Goal: Information Seeking & Learning: Learn about a topic

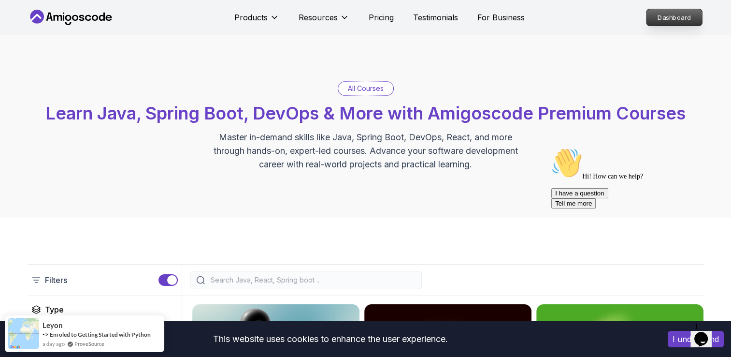
click at [669, 13] on p "Dashboard" at bounding box center [675, 17] width 56 height 16
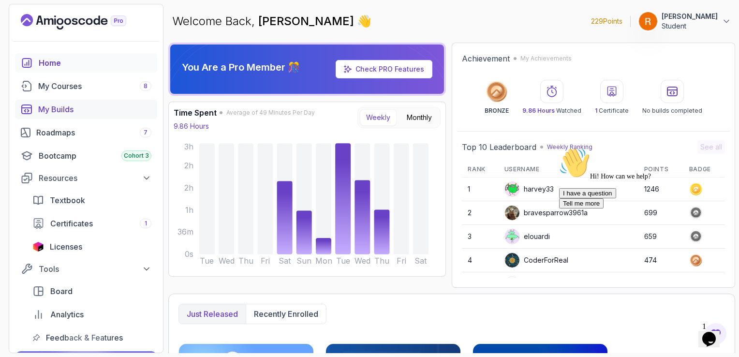
click at [104, 116] on link "My Builds" at bounding box center [86, 109] width 142 height 19
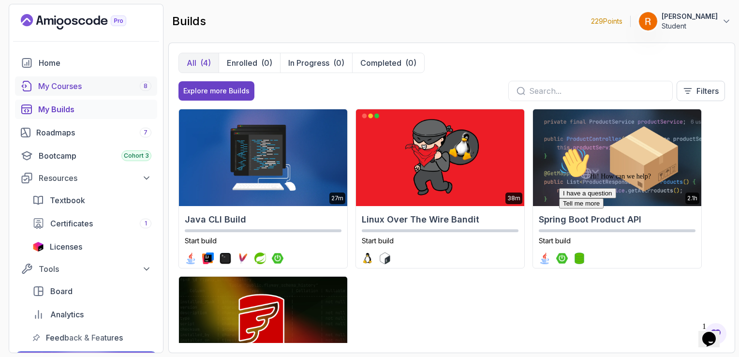
click at [104, 92] on link "My Courses 8" at bounding box center [86, 85] width 142 height 19
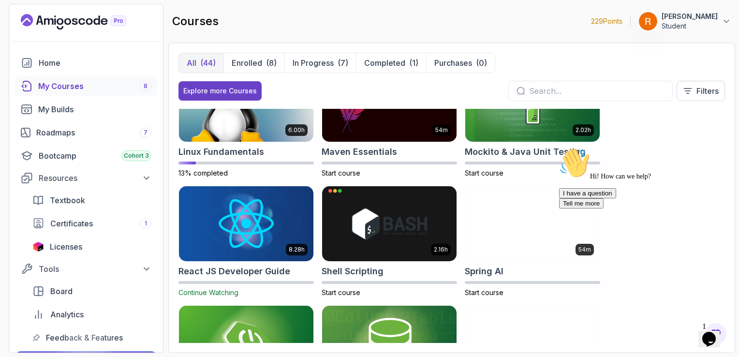
scroll to position [1237, 0]
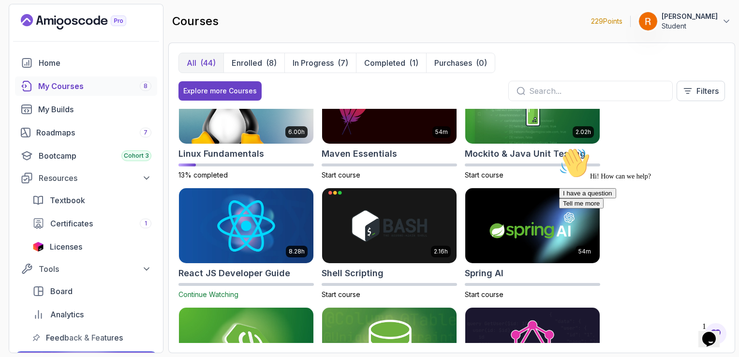
click at [214, 218] on img at bounding box center [245, 225] width 141 height 79
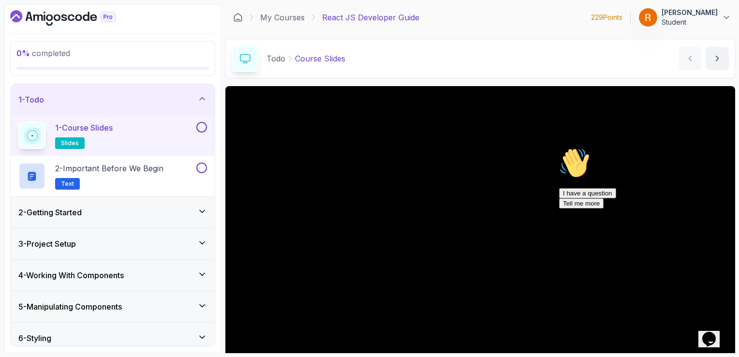
click at [203, 125] on button at bounding box center [201, 127] width 11 height 11
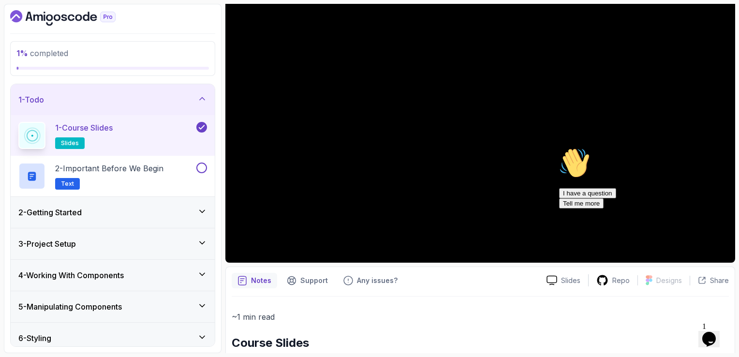
scroll to position [110, 0]
click at [600, 150] on div "Hi! How can we help? I have a question Tell me more" at bounding box center [646, 177] width 174 height 61
click at [159, 202] on div "2 - Getting Started" at bounding box center [113, 212] width 204 height 31
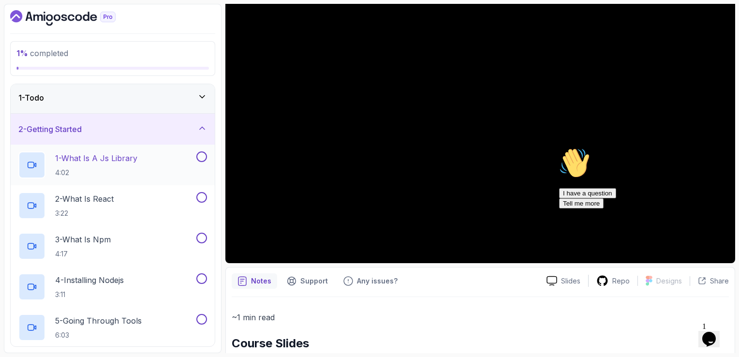
scroll to position [4, 0]
click at [116, 151] on p "1 - What Is A Js Library" at bounding box center [96, 156] width 82 height 12
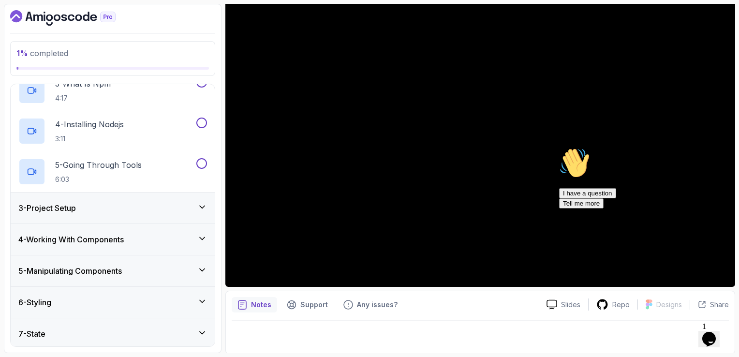
scroll to position [158, 0]
click at [129, 202] on div "3 - Project Setup" at bounding box center [112, 208] width 189 height 12
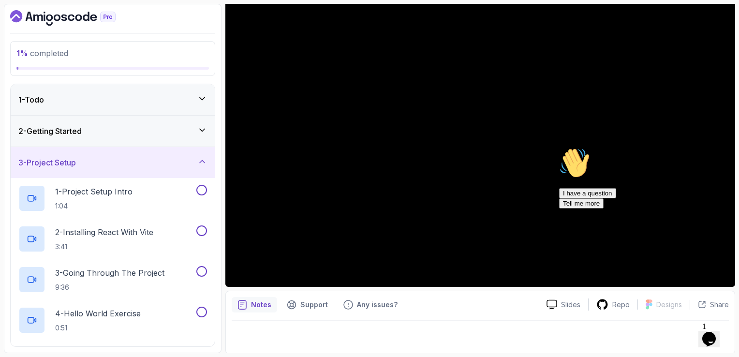
scroll to position [2, 0]
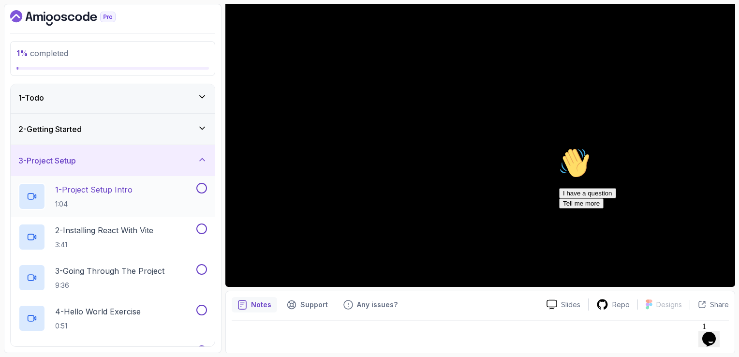
click at [203, 187] on button at bounding box center [201, 188] width 11 height 11
click at [160, 223] on div "2 - Installing React With Vite 3:41" at bounding box center [106, 236] width 176 height 27
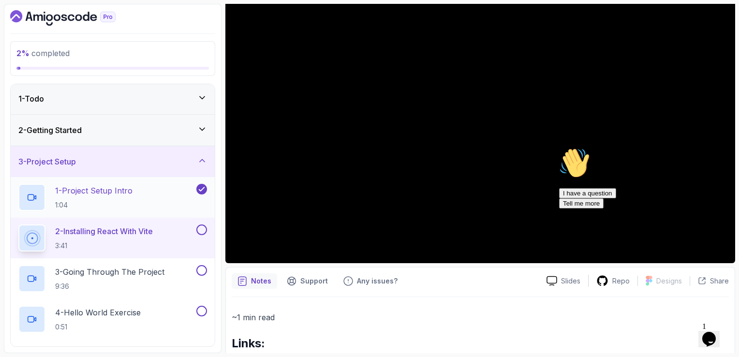
scroll to position [1, 0]
click at [191, 134] on div "2 - Getting Started" at bounding box center [112, 130] width 189 height 12
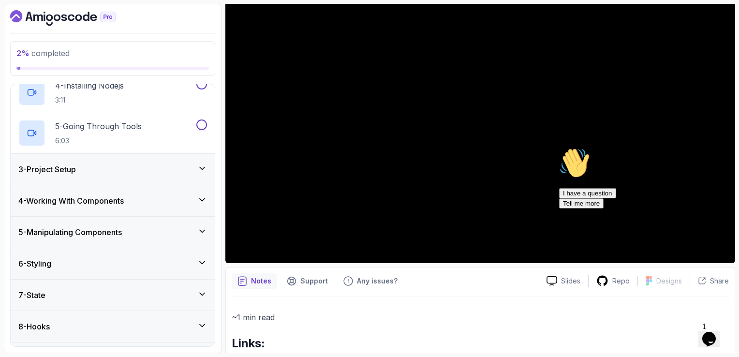
scroll to position [198, 0]
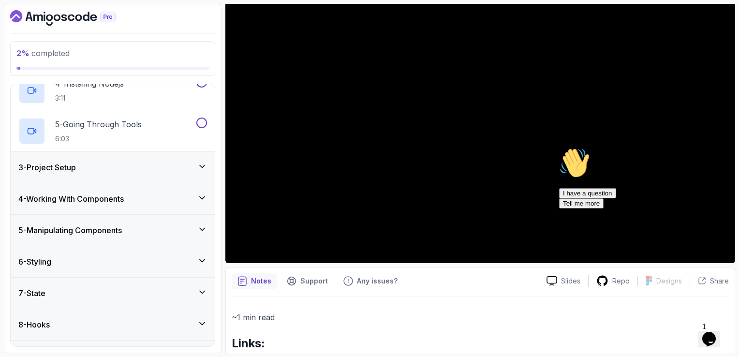
click at [180, 165] on div "3 - Project Setup" at bounding box center [112, 167] width 189 height 12
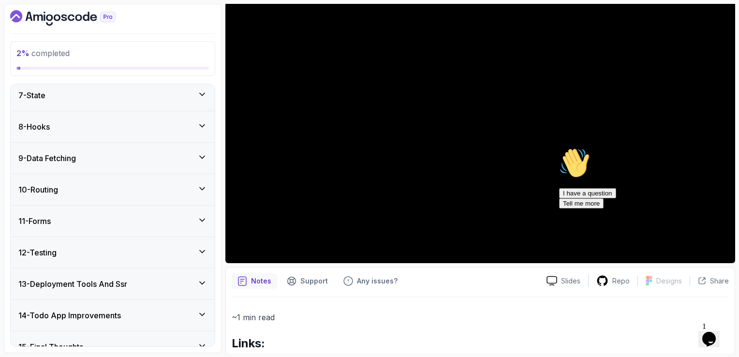
scroll to position [410, 0]
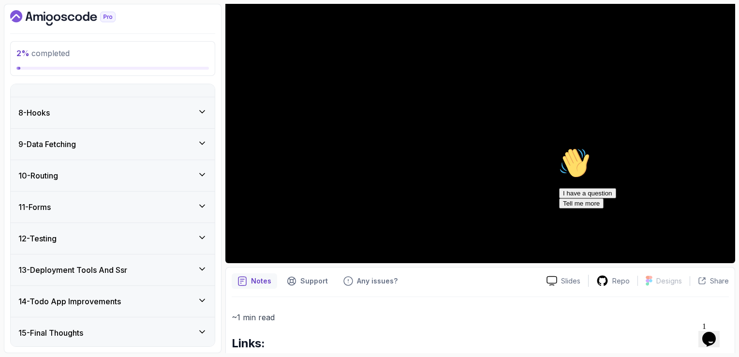
click at [148, 301] on div "14 - Todo App Improvements" at bounding box center [112, 301] width 189 height 12
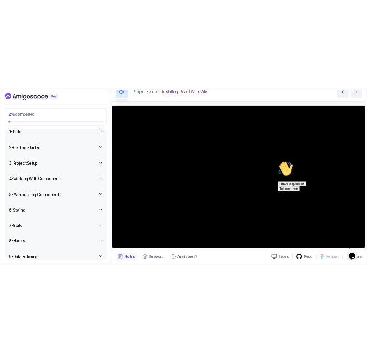
scroll to position [50, 0]
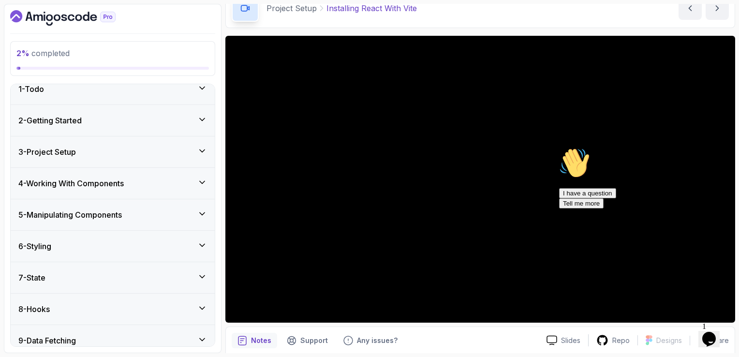
click at [559, 147] on icon "Chat attention grabber" at bounding box center [559, 147] width 0 height 0
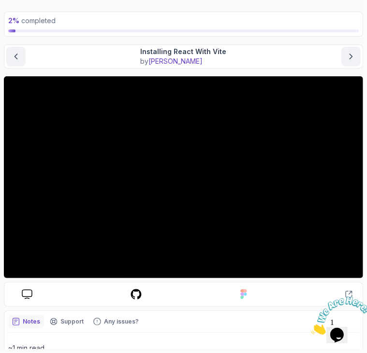
scroll to position [46, 0]
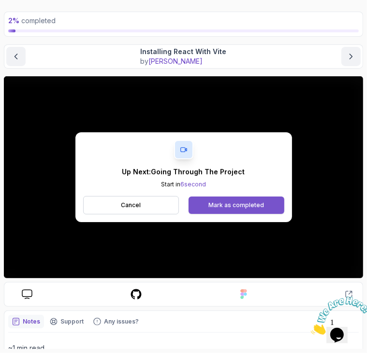
click at [248, 204] on div "Mark as completed" at bounding box center [236, 206] width 56 height 8
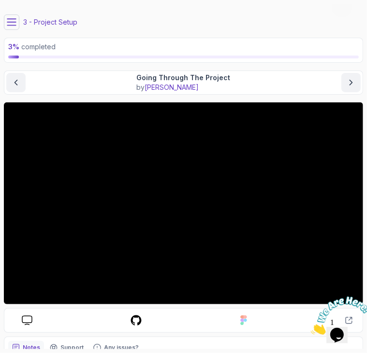
scroll to position [10, 0]
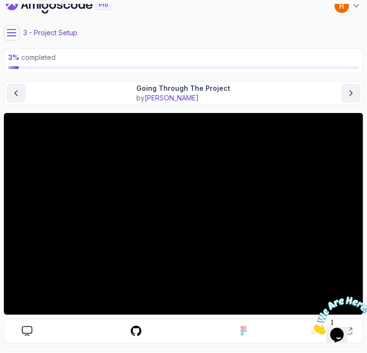
click at [310, 328] on icon "Close" at bounding box center [310, 332] width 0 height 8
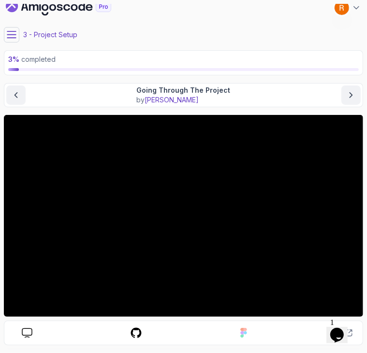
scroll to position [8, 0]
click at [280, 56] on p "3 % completed" at bounding box center [183, 60] width 350 height 10
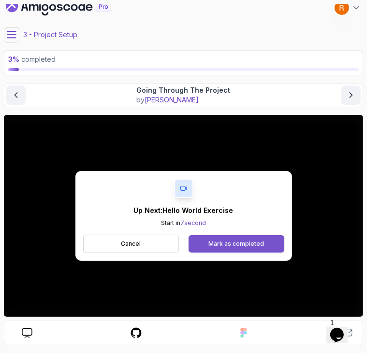
click at [240, 242] on div "Mark as completed" at bounding box center [236, 244] width 56 height 8
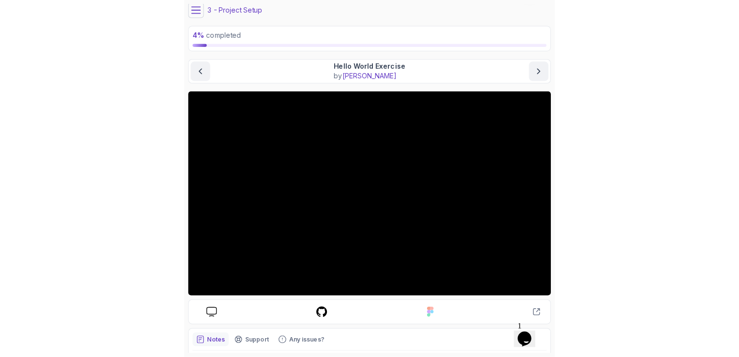
scroll to position [32, 0]
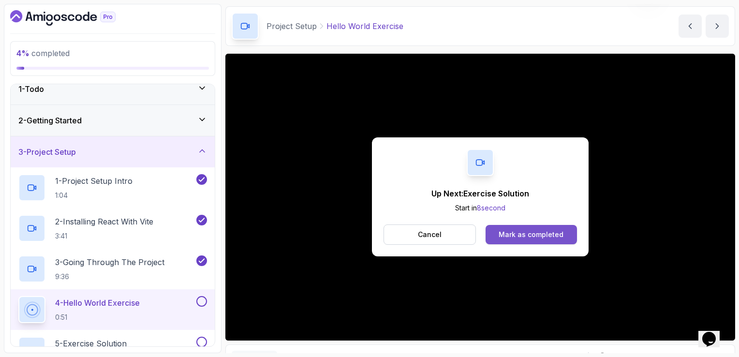
click at [514, 232] on div "Mark as completed" at bounding box center [530, 235] width 65 height 10
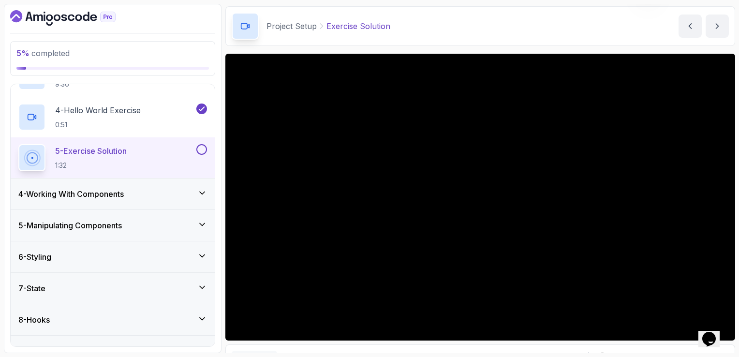
scroll to position [203, 0]
click at [199, 148] on button at bounding box center [201, 150] width 11 height 11
click at [180, 201] on div "4 - Working With Components" at bounding box center [113, 194] width 204 height 31
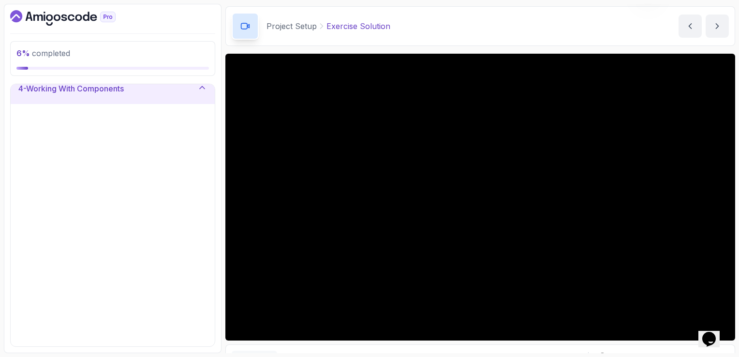
scroll to position [114, 0]
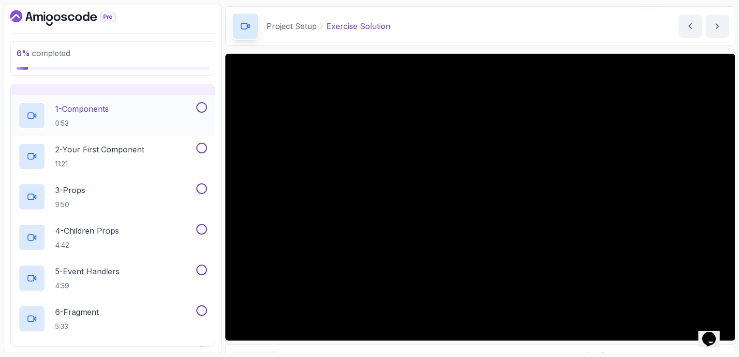
click at [149, 116] on div "1 - Components 0:53" at bounding box center [106, 115] width 176 height 27
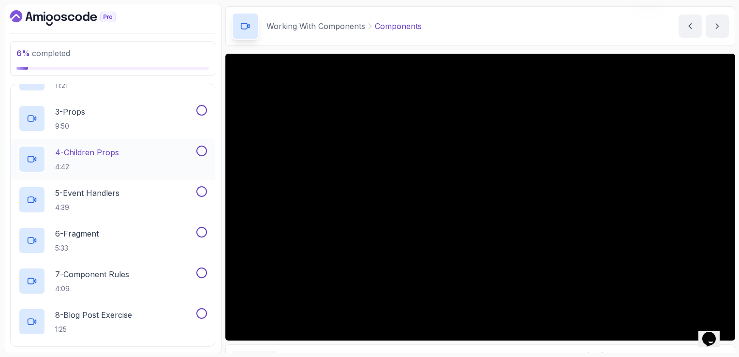
scroll to position [184, 0]
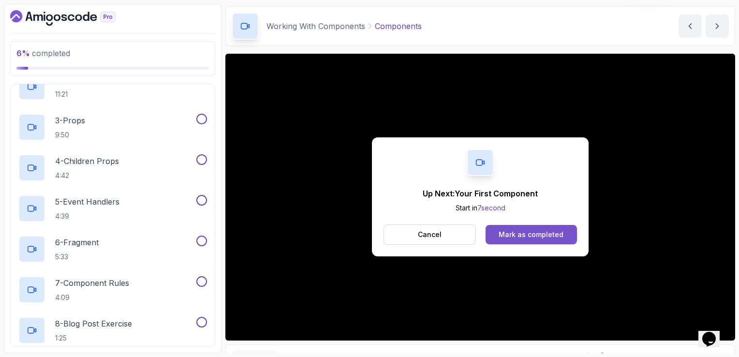
click at [509, 237] on div "Mark as completed" at bounding box center [530, 235] width 65 height 10
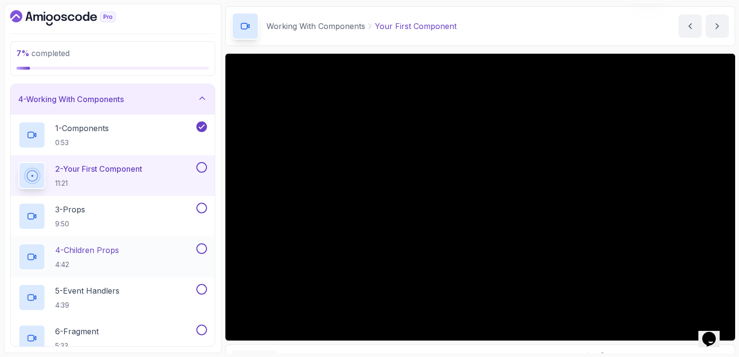
scroll to position [94, 0]
click at [162, 125] on div "1 - Components 0:53" at bounding box center [106, 135] width 176 height 27
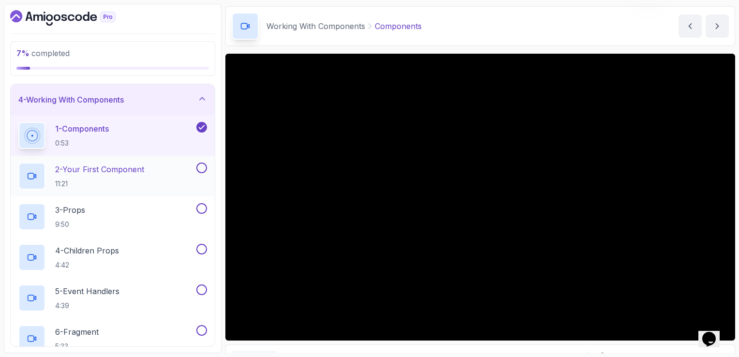
click at [132, 174] on p "2 - Your First Component" at bounding box center [99, 169] width 89 height 12
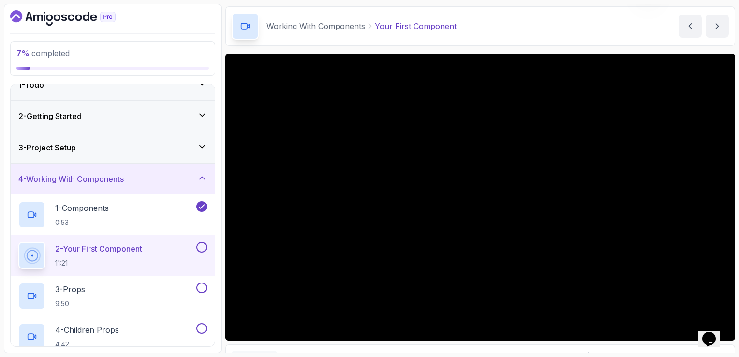
scroll to position [9, 0]
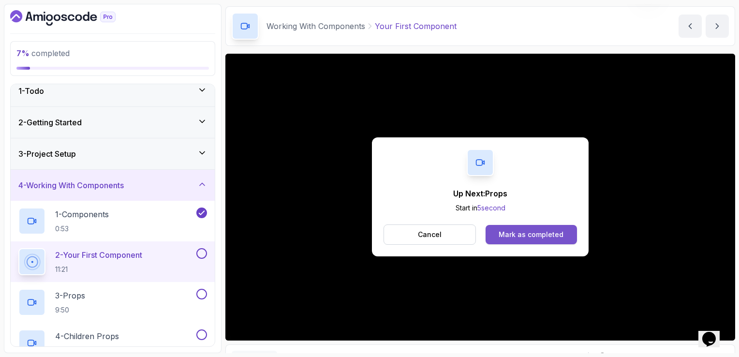
click at [531, 238] on div "Mark as completed" at bounding box center [530, 235] width 65 height 10
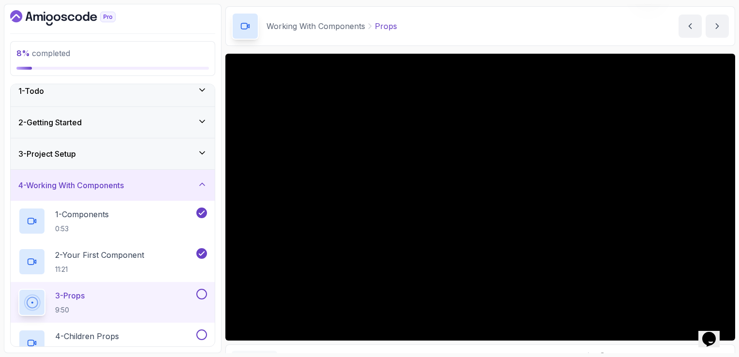
scroll to position [22, 0]
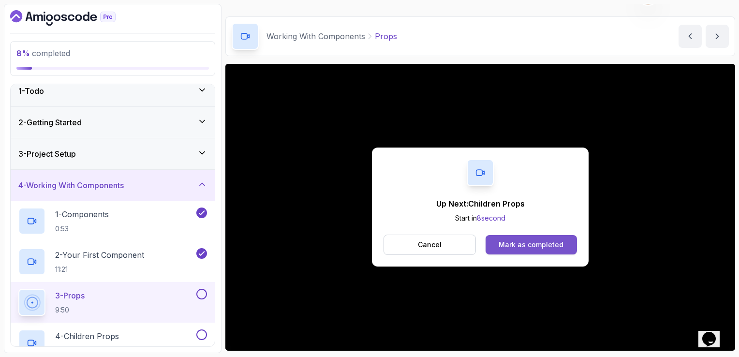
click at [538, 239] on button "Mark as completed" at bounding box center [530, 244] width 91 height 19
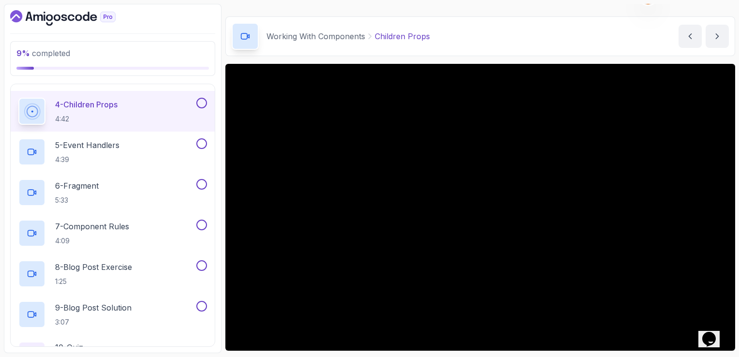
scroll to position [241, 0]
click at [113, 154] on p "4:39" at bounding box center [87, 159] width 64 height 10
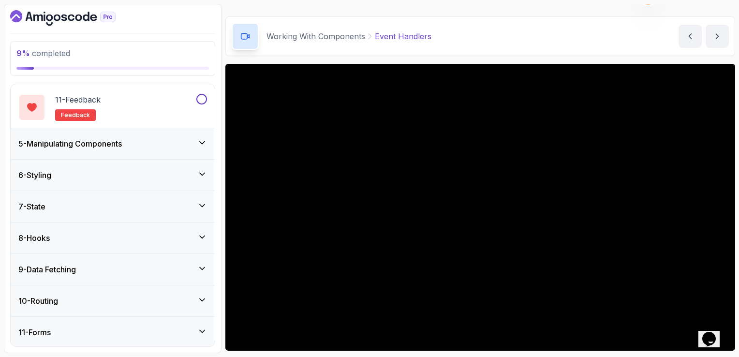
scroll to position [532, 0]
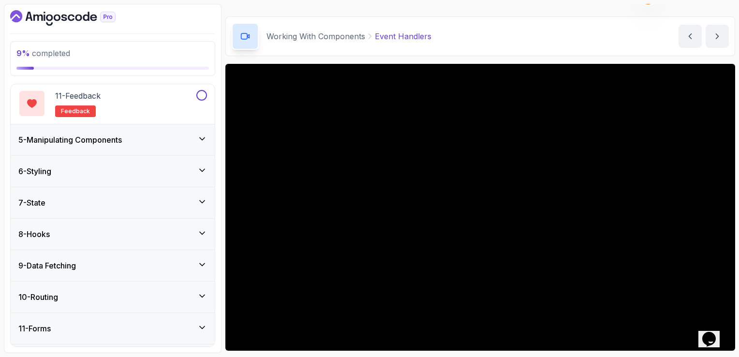
click at [110, 173] on div "6 - Styling" at bounding box center [112, 171] width 189 height 12
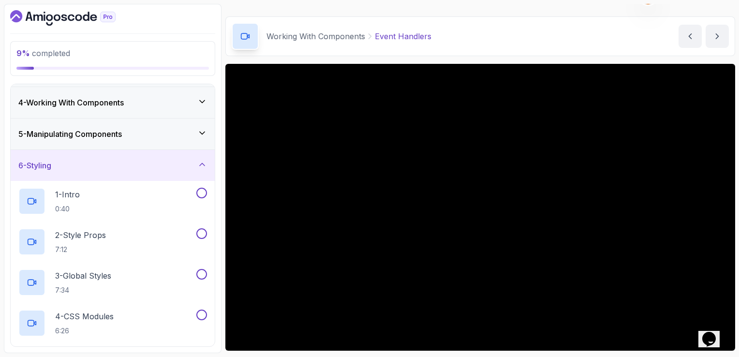
scroll to position [92, 0]
click at [111, 165] on div "6 - Styling" at bounding box center [112, 165] width 189 height 12
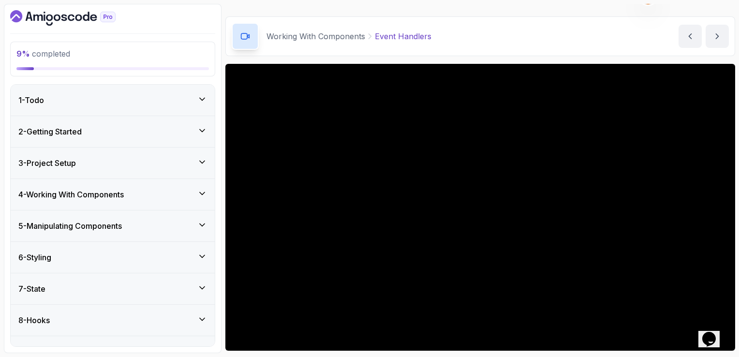
scroll to position [0, 0]
click at [147, 189] on div "4 - Working With Components" at bounding box center [112, 195] width 189 height 12
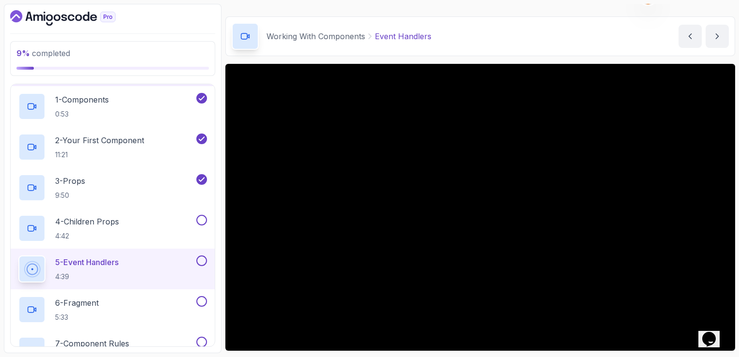
scroll to position [124, 0]
click at [203, 218] on button at bounding box center [201, 219] width 11 height 11
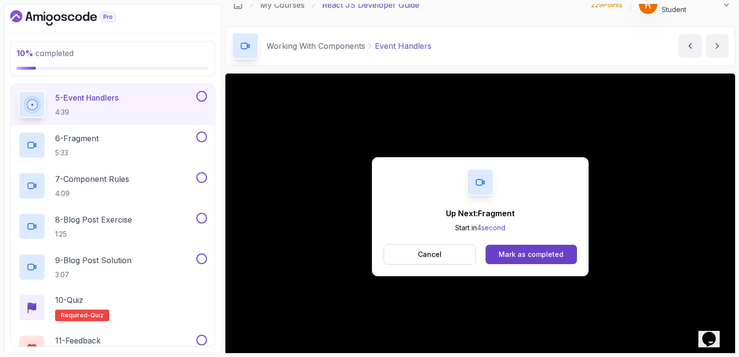
scroll to position [287, 0]
click at [560, 257] on div "Mark as completed" at bounding box center [530, 254] width 65 height 10
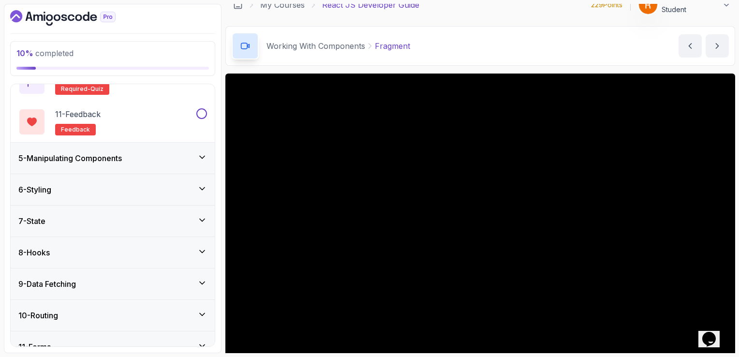
click at [122, 158] on h3 "5 - Manipulating Components" at bounding box center [69, 158] width 103 height 12
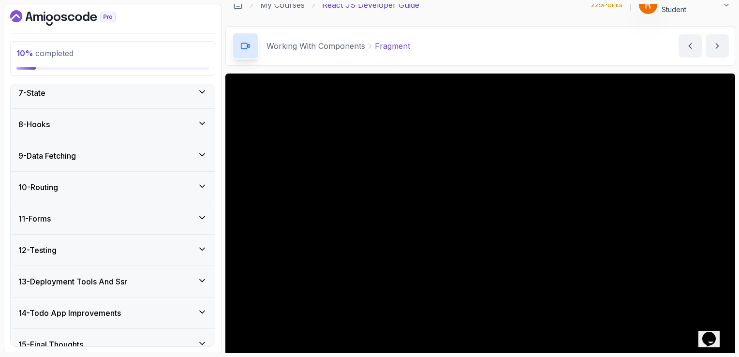
scroll to position [532, 0]
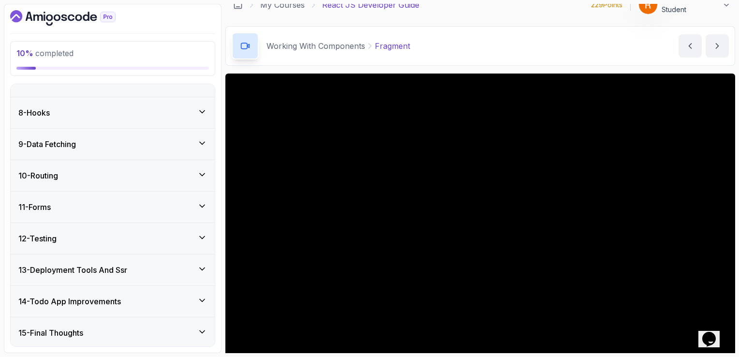
click at [116, 324] on div "15 - Final Thoughts" at bounding box center [113, 332] width 204 height 31
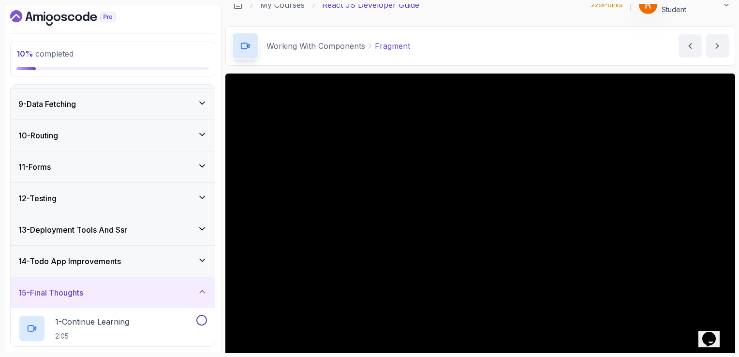
scroll to position [247, 0]
click at [116, 256] on h3 "14 - Todo App Improvements" at bounding box center [69, 262] width 102 height 12
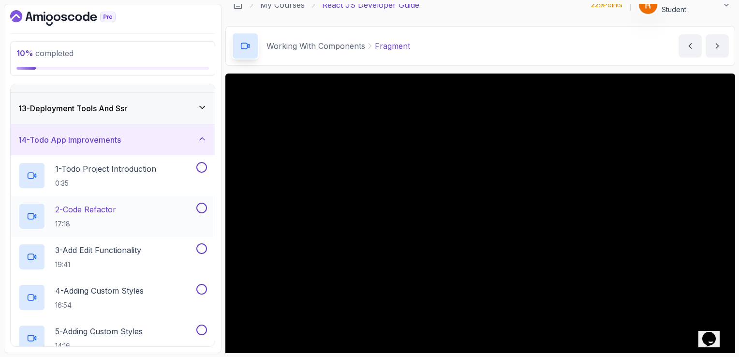
scroll to position [362, 0]
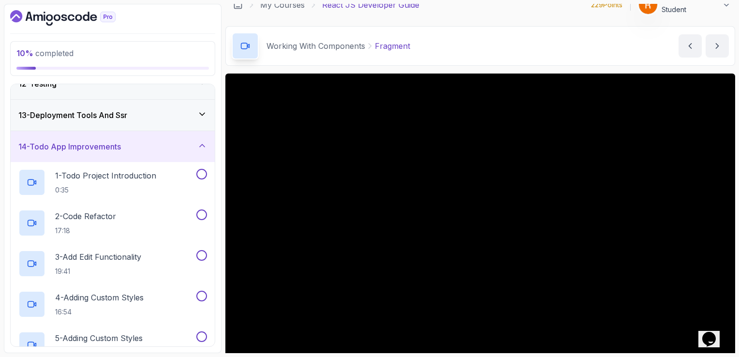
click at [121, 150] on h3 "14 - Todo App Improvements" at bounding box center [69, 147] width 102 height 12
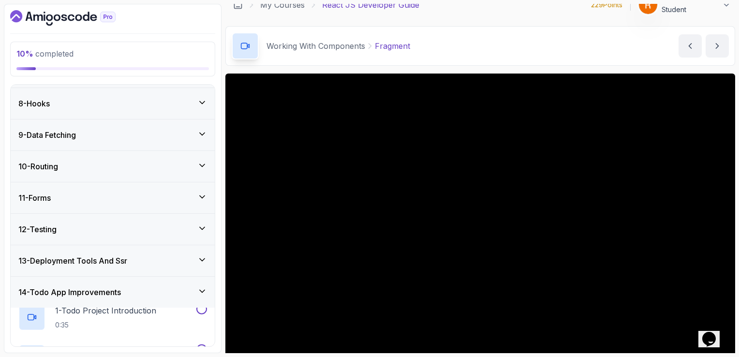
scroll to position [207, 0]
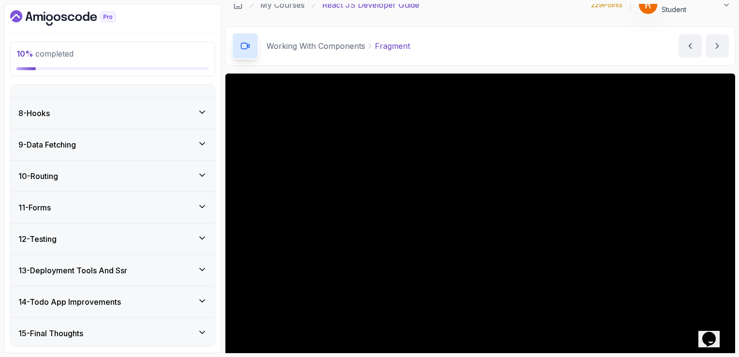
click at [127, 270] on h3 "13 - Deployment Tools And Ssr" at bounding box center [72, 270] width 109 height 12
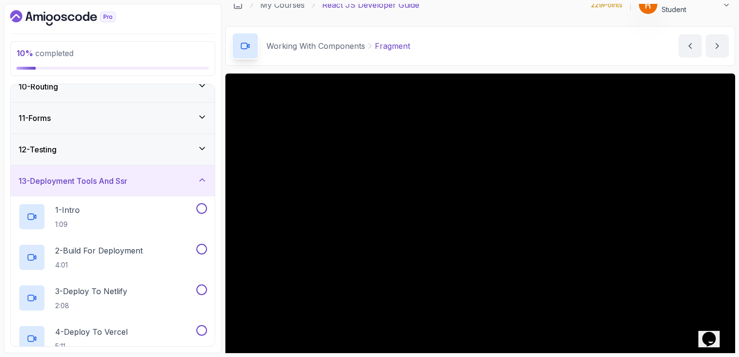
scroll to position [295, 0]
click at [104, 184] on h3 "13 - Deployment Tools And Ssr" at bounding box center [72, 181] width 109 height 12
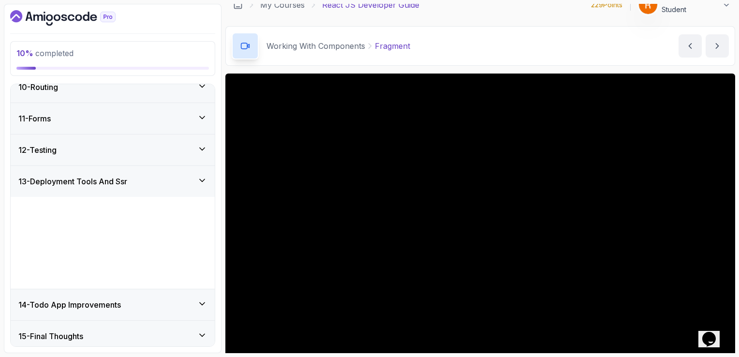
scroll to position [207, 0]
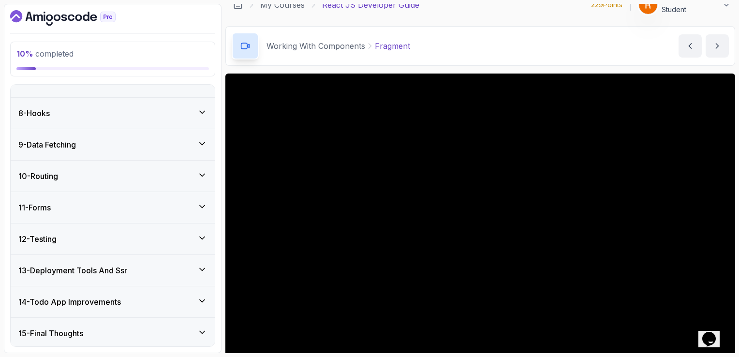
click at [111, 238] on div "12 - Testing" at bounding box center [112, 239] width 189 height 12
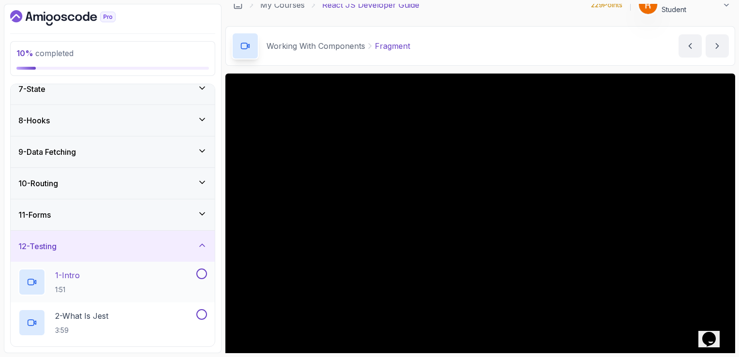
scroll to position [199, 0]
click at [137, 233] on div "12 - Testing" at bounding box center [113, 246] width 204 height 31
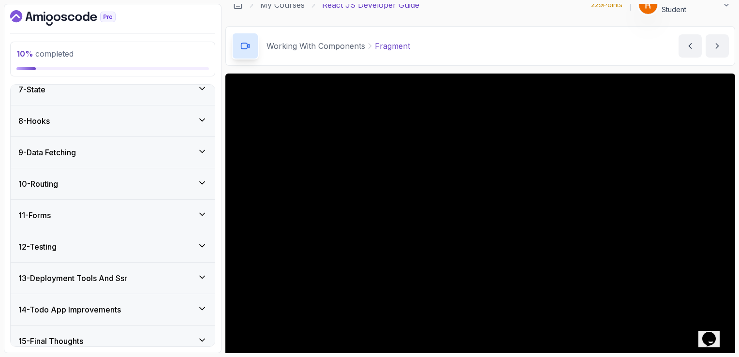
click at [139, 216] on div "11 - Forms" at bounding box center [112, 215] width 189 height 12
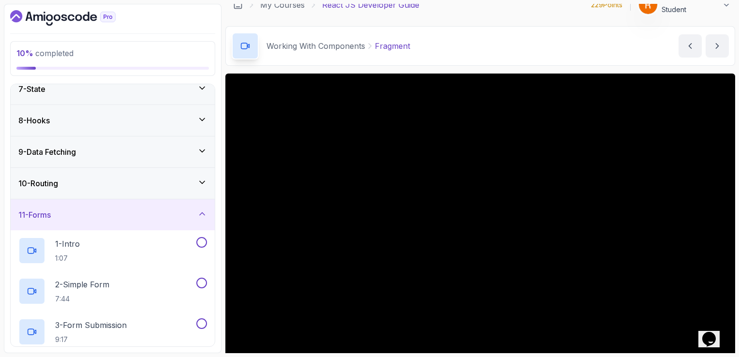
click at [139, 216] on div "11 - Forms" at bounding box center [112, 215] width 189 height 12
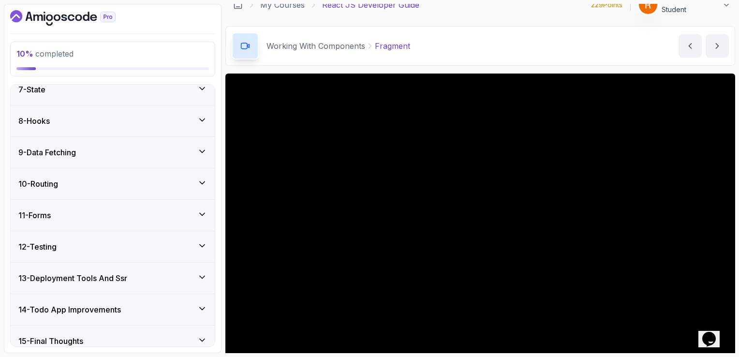
click at [145, 151] on div "9 - Data Fetching" at bounding box center [112, 152] width 189 height 12
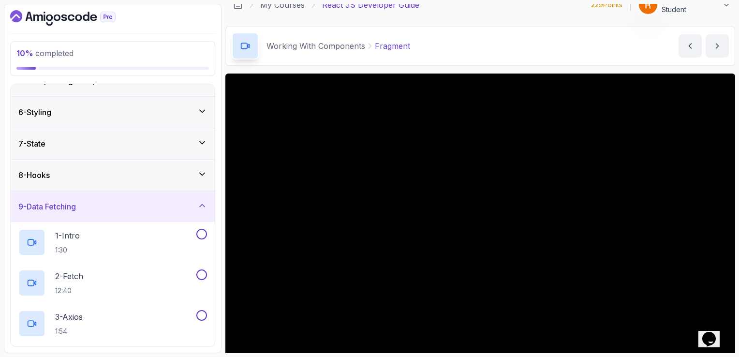
scroll to position [143, 0]
click at [125, 210] on div "9 - Data Fetching" at bounding box center [112, 208] width 189 height 12
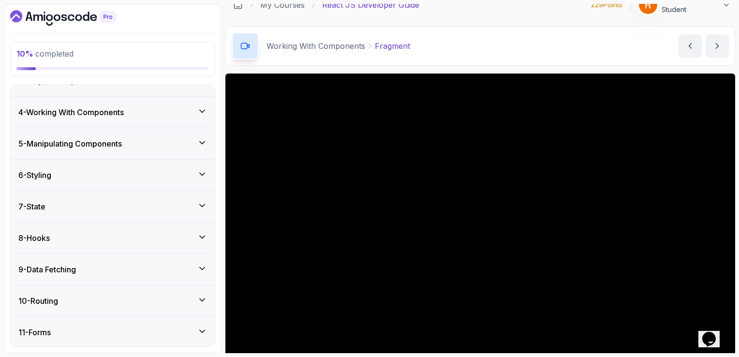
scroll to position [77, 0]
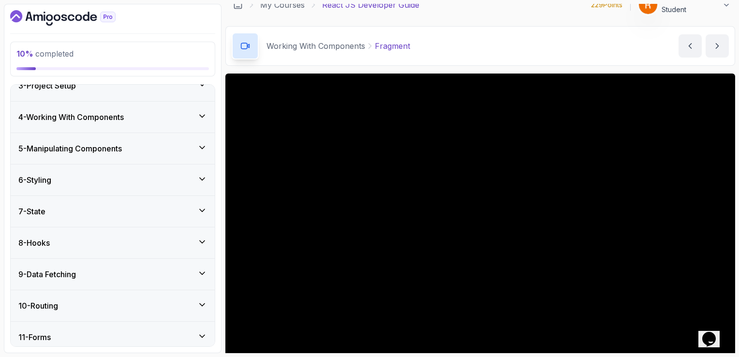
click at [11, 259] on button "9 - Data Fetching" at bounding box center [113, 274] width 204 height 31
